Goal: Task Accomplishment & Management: Complete application form

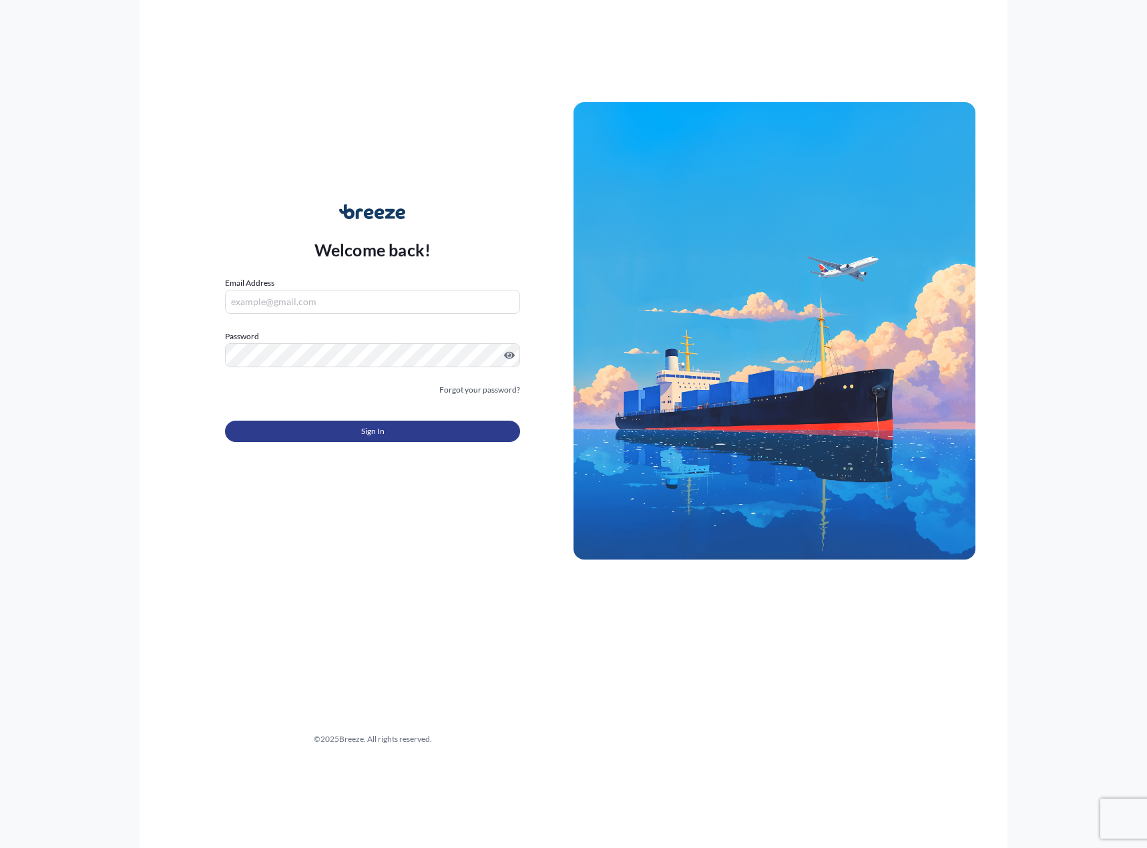
type input "[PERSON_NAME][EMAIL_ADDRESS][PERSON_NAME][PERSON_NAME][DOMAIN_NAME]"
click at [322, 425] on button "Sign In" at bounding box center [372, 431] width 295 height 21
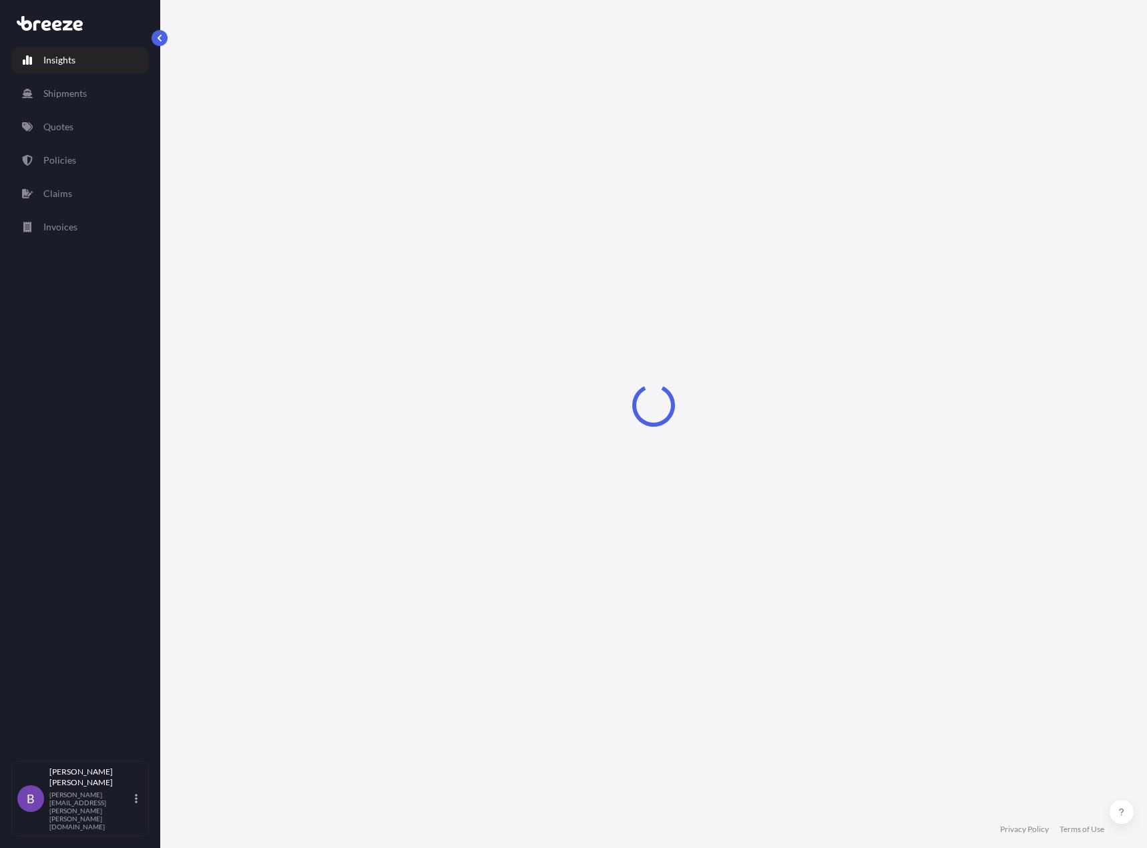
select select "2025"
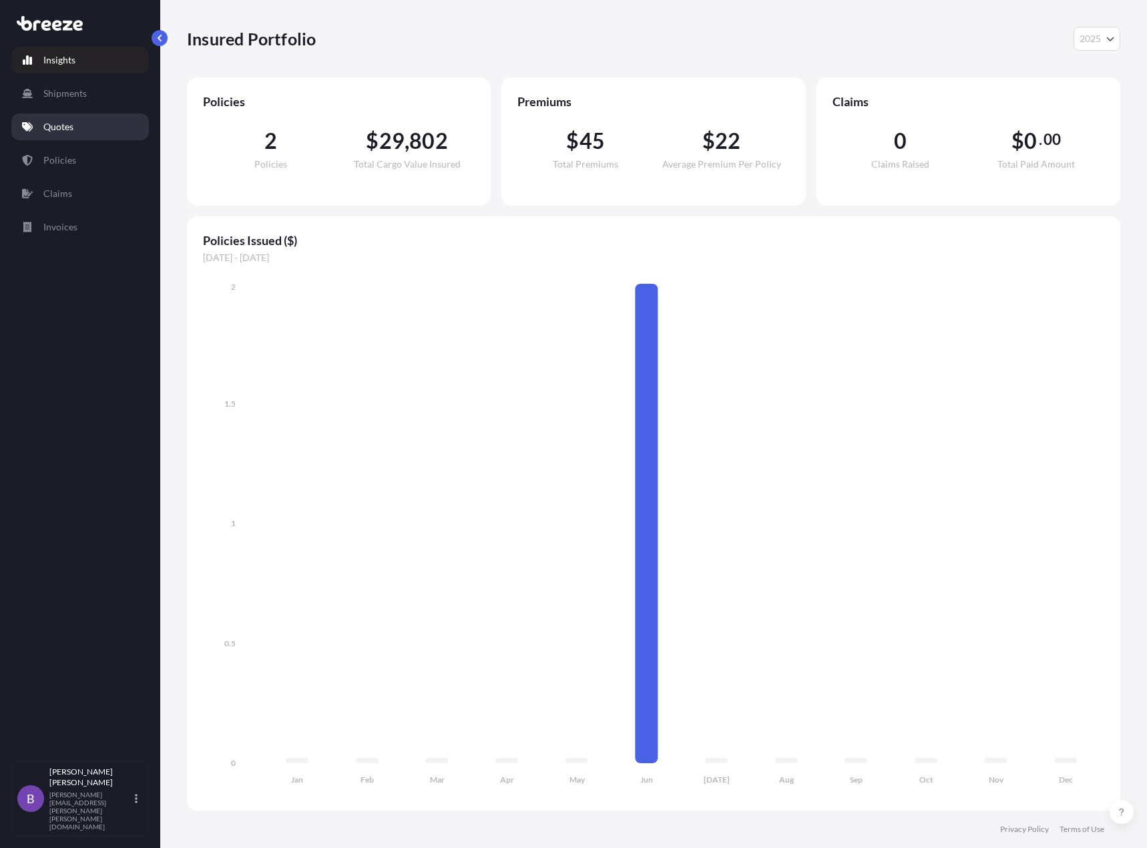
click at [75, 128] on link "Quotes" at bounding box center [80, 127] width 138 height 27
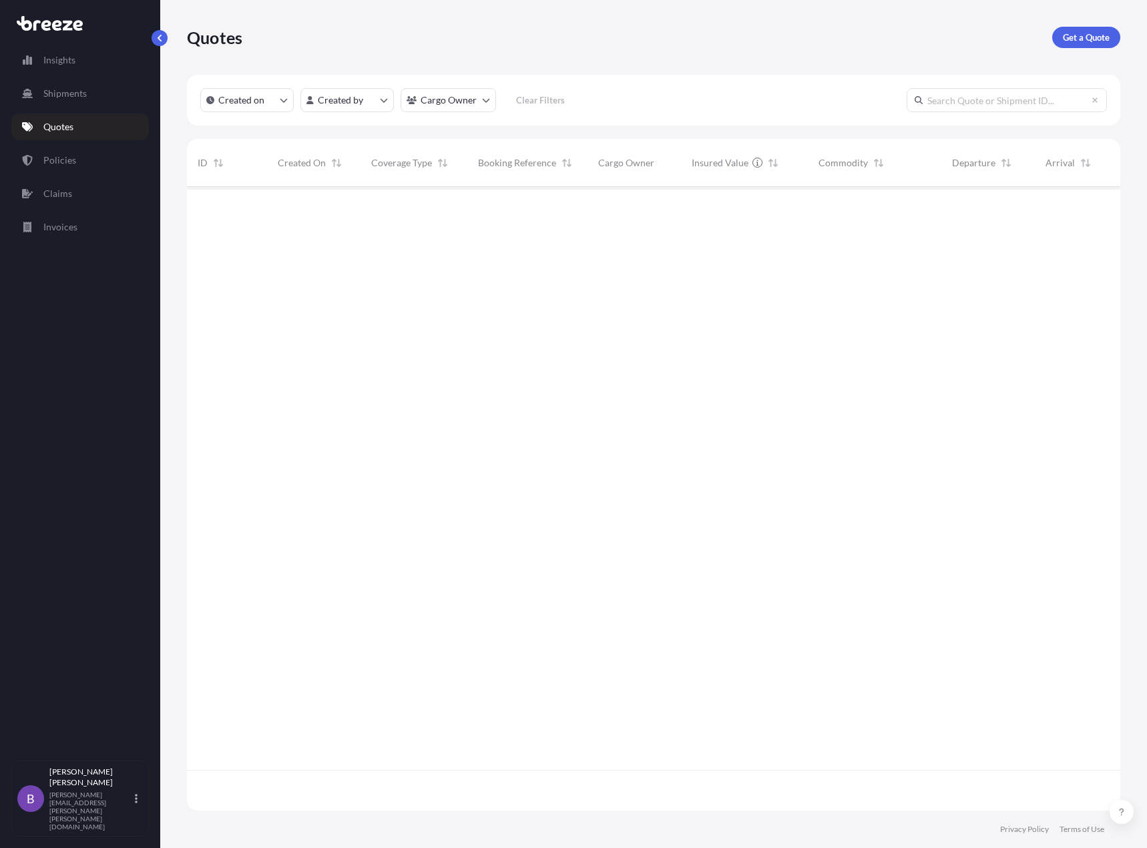
scroll to position [662, 924]
click at [1068, 45] on link "Get a Quote" at bounding box center [1087, 37] width 68 height 21
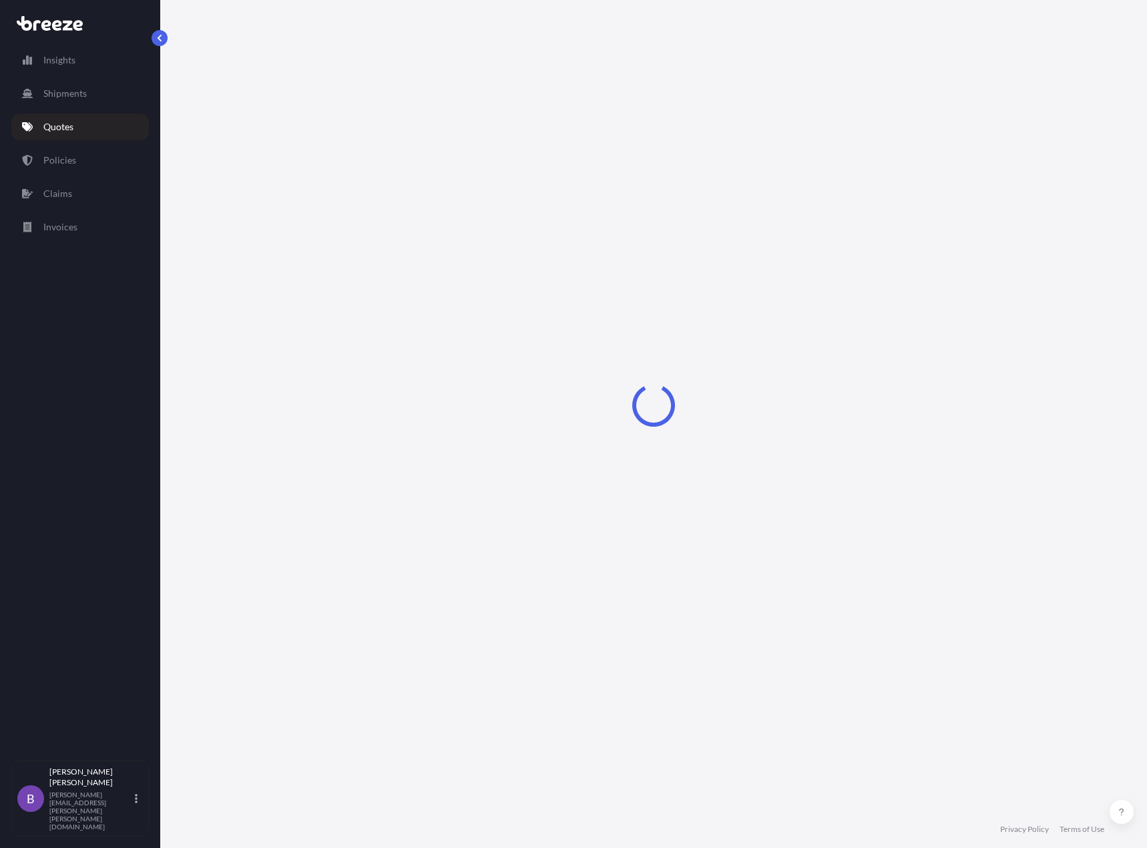
select select "Sea"
select select "1"
